Goal: Register for event/course

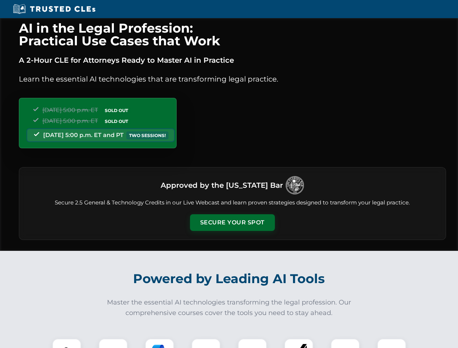
click at [232, 222] on button "Secure Your Spot" at bounding box center [232, 222] width 85 height 17
click at [67, 343] on img at bounding box center [66, 352] width 21 height 21
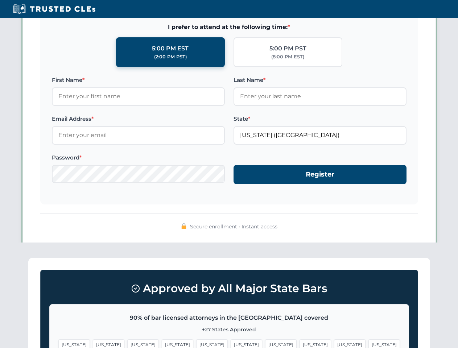
click at [265, 343] on span "[US_STATE]" at bounding box center [281, 344] width 32 height 11
click at [334, 343] on span "[US_STATE]" at bounding box center [350, 344] width 32 height 11
